Goal: Find specific page/section: Find specific page/section

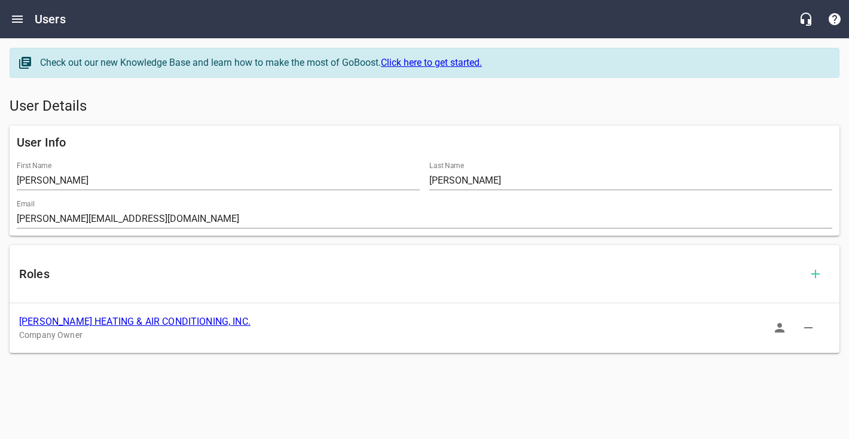
click at [782, 333] on icon "button" at bounding box center [780, 328] width 14 height 14
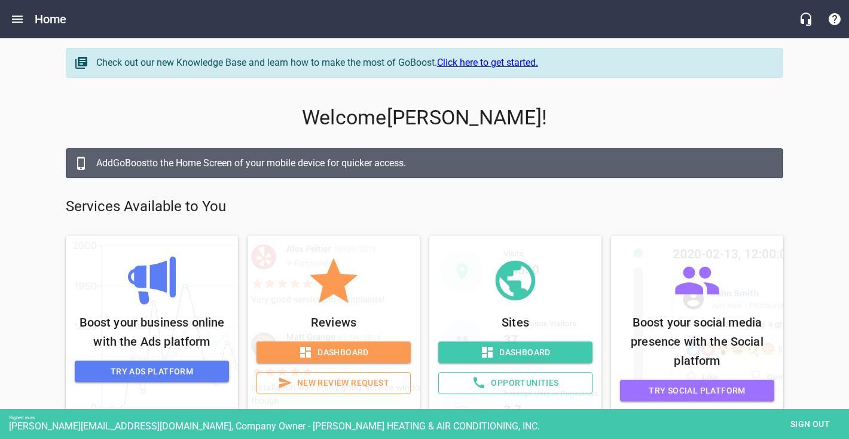
click at [499, 385] on span "Opportunities" at bounding box center [516, 383] width 134 height 15
